Goal: Find specific fact: Find specific fact

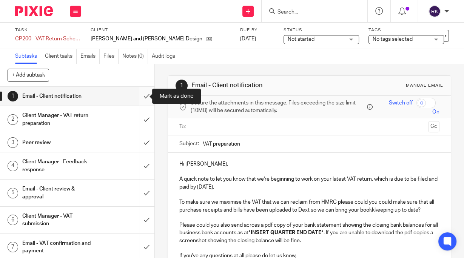
click at [140, 98] on input "submit" at bounding box center [77, 96] width 154 height 19
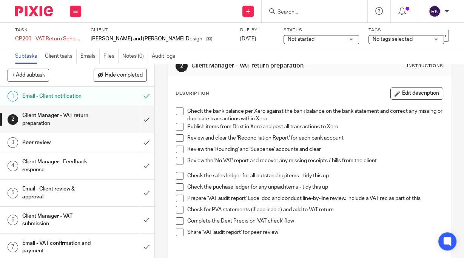
scroll to position [30, 0]
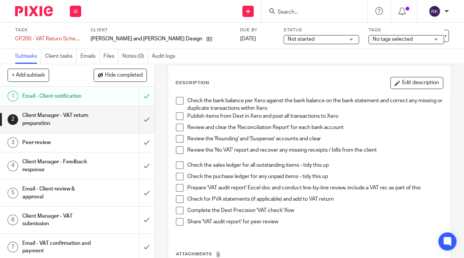
click at [179, 116] on span at bounding box center [180, 116] width 8 height 8
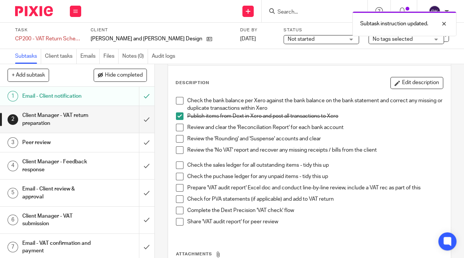
click at [180, 127] on span at bounding box center [180, 128] width 8 height 8
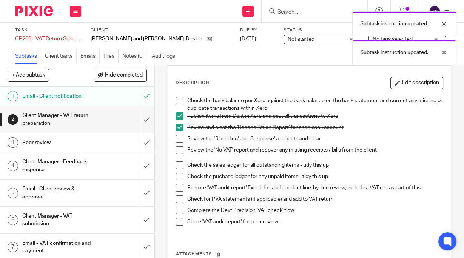
click at [179, 139] on span at bounding box center [180, 139] width 8 height 8
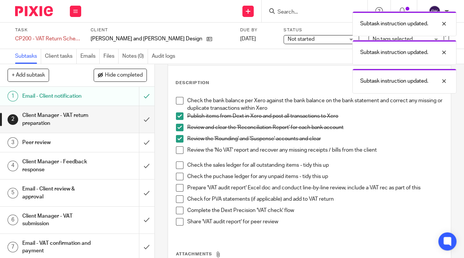
click at [178, 149] on span at bounding box center [180, 150] width 8 height 8
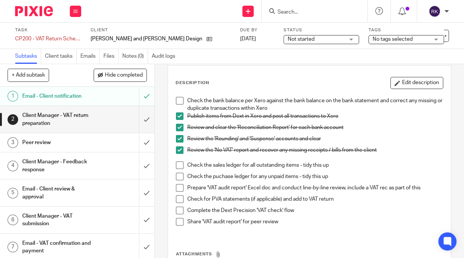
click at [177, 199] on span at bounding box center [180, 199] width 8 height 8
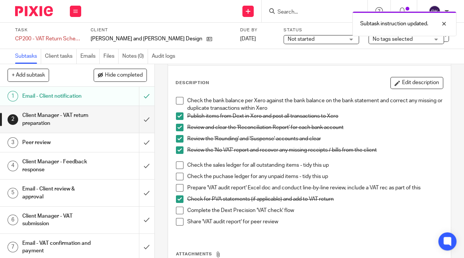
click at [178, 211] on span at bounding box center [180, 211] width 8 height 8
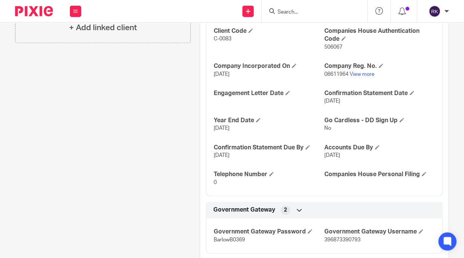
scroll to position [303, 0]
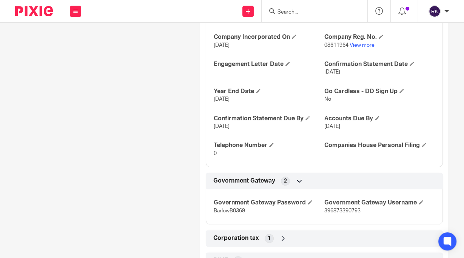
click at [303, 188] on div "Government Gateway 2" at bounding box center [324, 181] width 226 height 13
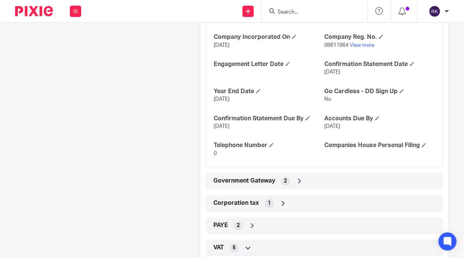
click at [318, 186] on div "Government Gateway 2" at bounding box center [324, 181] width 226 height 13
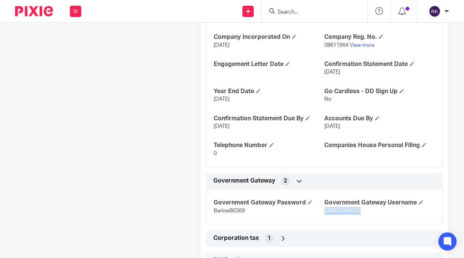
drag, startPoint x: 359, startPoint y: 217, endPoint x: 321, endPoint y: 219, distance: 38.1
click at [324, 215] on p "396873390793" at bounding box center [379, 211] width 111 height 8
copy span "396873390793"
drag, startPoint x: 243, startPoint y: 218, endPoint x: 210, endPoint y: 221, distance: 33.8
click at [210, 221] on div "Government Gateway Password BarlowB0369 Government Gateway Username 396873390793" at bounding box center [324, 204] width 237 height 41
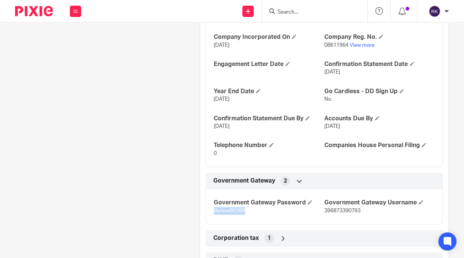
copy span "BarlowB0369"
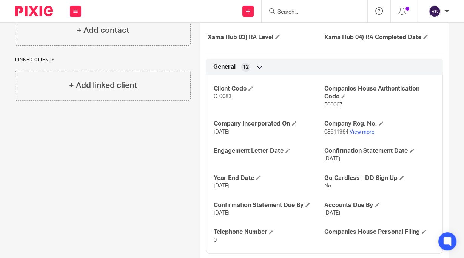
scroll to position [182, 0]
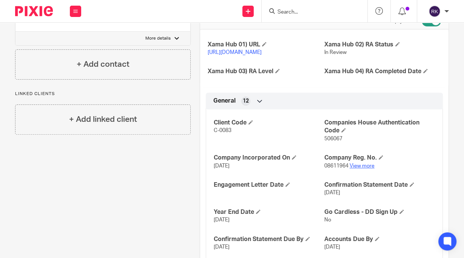
click at [361, 169] on link "View more" at bounding box center [361, 165] width 25 height 5
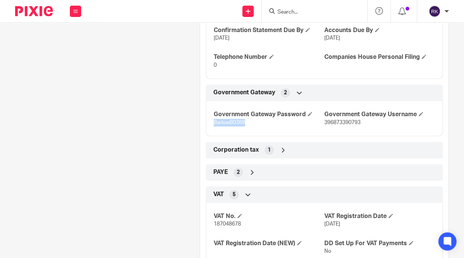
scroll to position [393, 0]
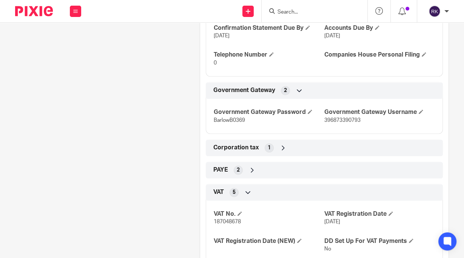
click at [258, 154] on div "Corporation tax 1" at bounding box center [324, 147] width 226 height 13
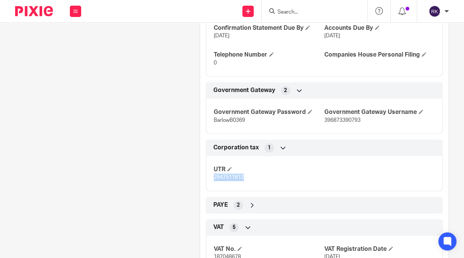
drag, startPoint x: 241, startPoint y: 184, endPoint x: 212, endPoint y: 191, distance: 29.3
click at [212, 191] on div "UTR 2947511612" at bounding box center [324, 171] width 237 height 41
copy span "2947511612"
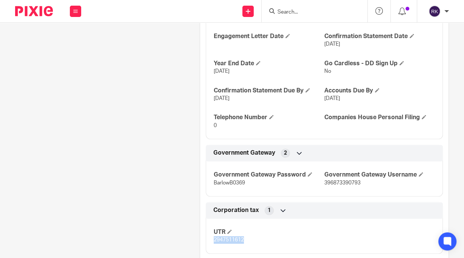
scroll to position [272, 0]
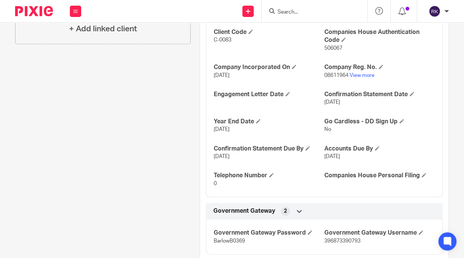
drag, startPoint x: 244, startPoint y: 137, endPoint x: 210, endPoint y: 137, distance: 34.3
click at [210, 137] on div "Client Code C-0083 Companies House Authentication Code 506067 Company Incorpora…" at bounding box center [324, 105] width 237 height 184
copy span "31 Jul 2025"
click at [364, 78] on link "View more" at bounding box center [361, 75] width 25 height 5
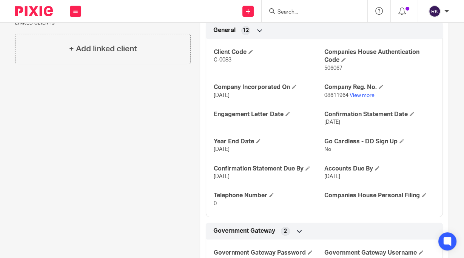
scroll to position [242, 0]
